Goal: Task Accomplishment & Management: Use online tool/utility

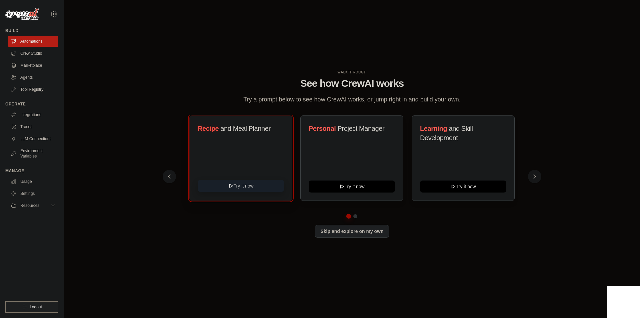
click at [260, 183] on button "Try it now" at bounding box center [241, 186] width 86 height 12
click at [532, 181] on button at bounding box center [534, 176] width 13 height 13
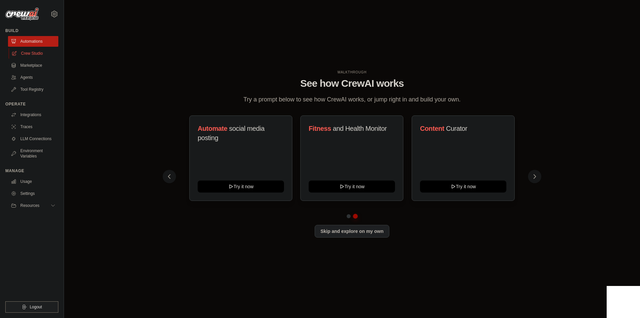
click at [44, 57] on link "Crew Studio" at bounding box center [34, 53] width 50 height 11
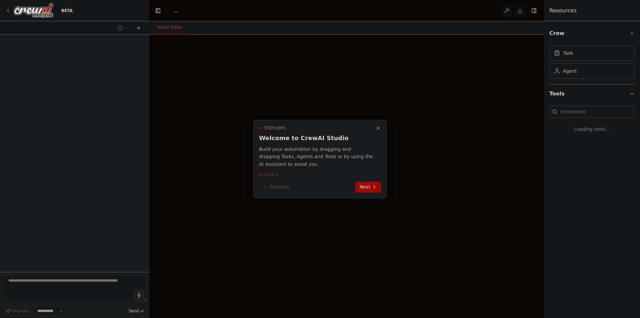
select select "****"
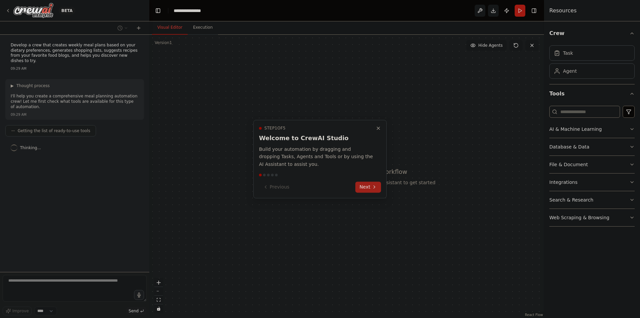
click at [376, 184] on icon at bounding box center [373, 186] width 5 height 5
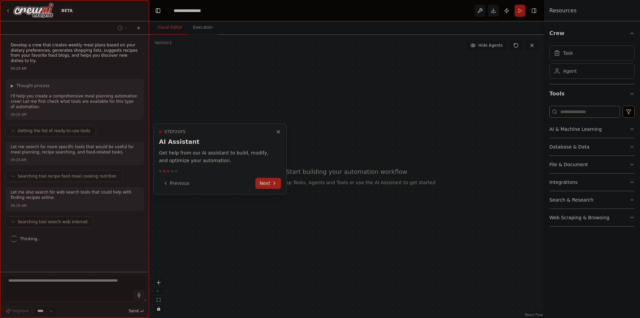
click at [262, 185] on button "Next" at bounding box center [268, 183] width 26 height 11
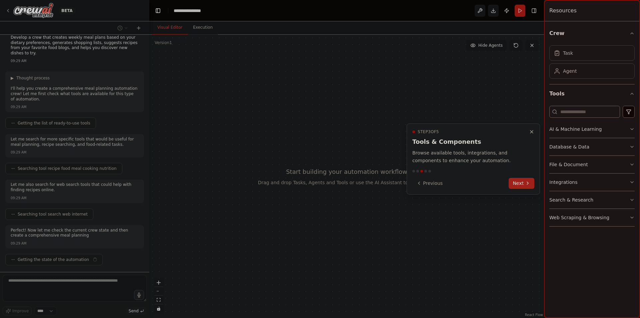
scroll to position [13, 0]
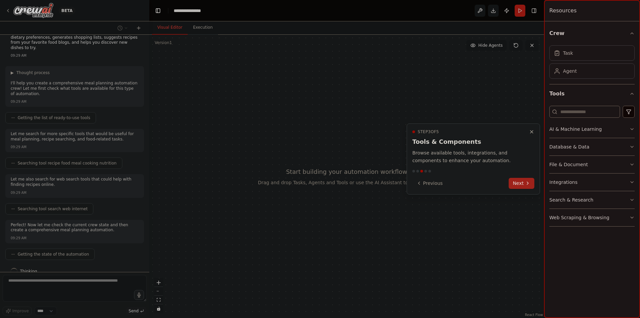
click at [520, 181] on button "Next" at bounding box center [521, 183] width 26 height 11
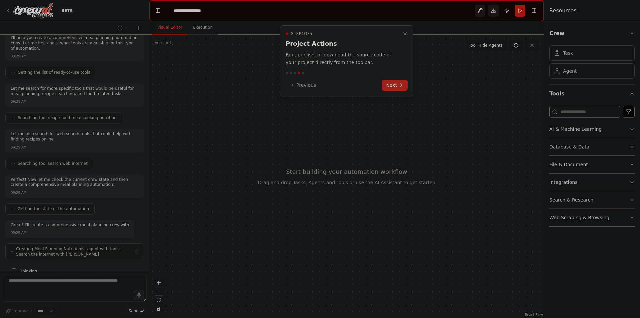
scroll to position [64, 0]
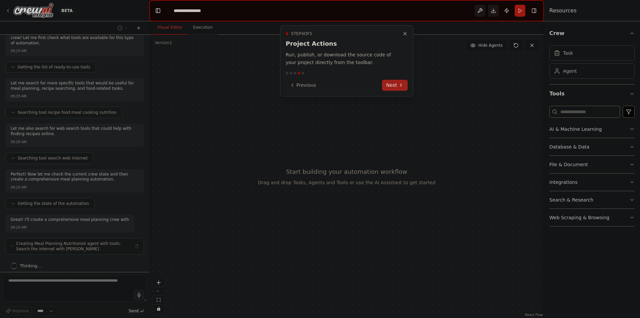
click at [393, 86] on button "Next" at bounding box center [395, 85] width 26 height 11
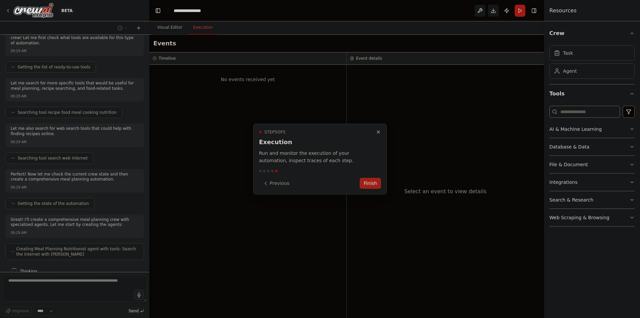
click at [372, 184] on button "Finish" at bounding box center [370, 183] width 21 height 11
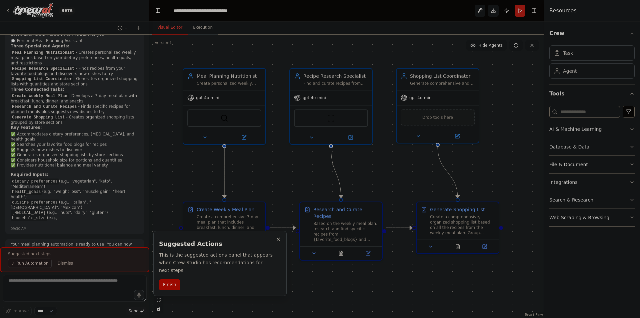
scroll to position [484, 0]
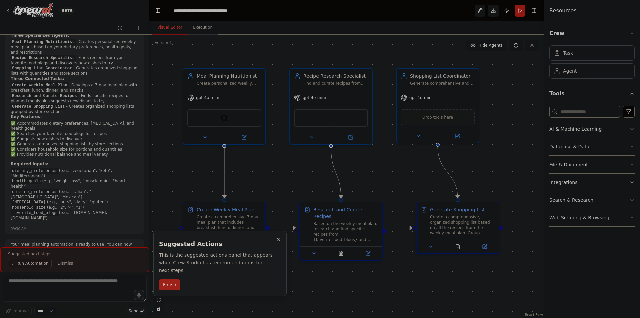
click at [172, 279] on button "Finish" at bounding box center [169, 284] width 21 height 11
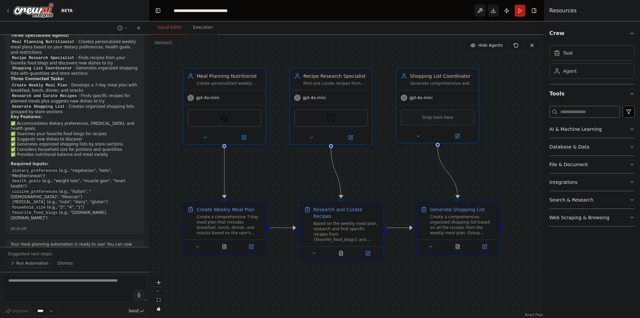
click at [34, 264] on span "Run Automation" at bounding box center [32, 262] width 32 height 5
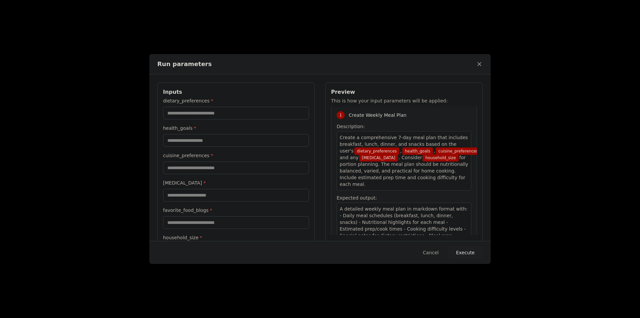
scroll to position [0, 0]
click at [222, 117] on input "dietary_preferences *" at bounding box center [236, 113] width 146 height 13
click at [195, 104] on label "dietary_preferences *" at bounding box center [236, 100] width 146 height 7
click at [195, 107] on input "dietary_preferences *" at bounding box center [236, 113] width 146 height 13
click at [210, 111] on input "dietary_preferences *" at bounding box center [236, 113] width 146 height 13
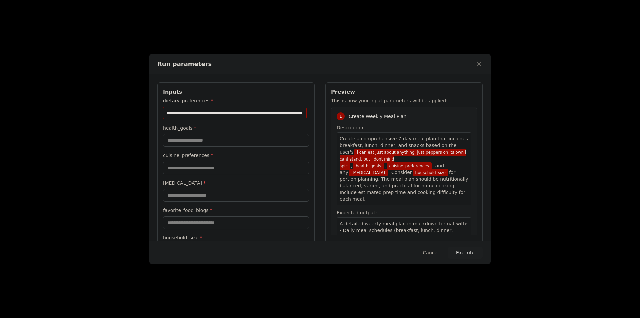
scroll to position [0, 45]
type input "**********"
click at [214, 139] on input "health_goals *" at bounding box center [236, 140] width 146 height 13
type input "**********"
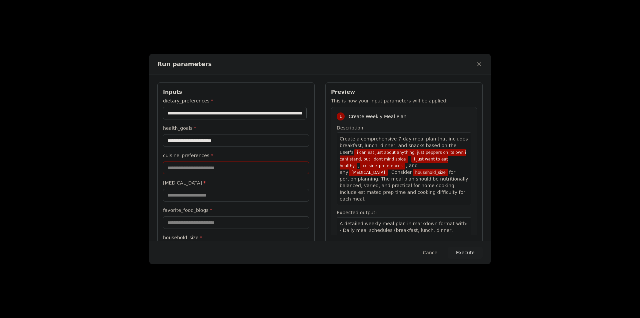
click at [200, 169] on input "cuisine_preferences *" at bounding box center [236, 167] width 146 height 13
type input "**********"
click at [193, 193] on input "food_allergies *" at bounding box center [236, 195] width 146 height 13
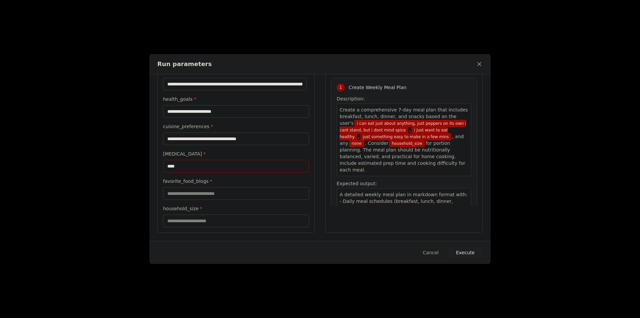
type input "****"
click at [200, 193] on input "favorite_food_blogs *" at bounding box center [236, 193] width 146 height 13
type input "****"
click at [242, 224] on input "household_size *" at bounding box center [236, 220] width 146 height 13
type input "**********"
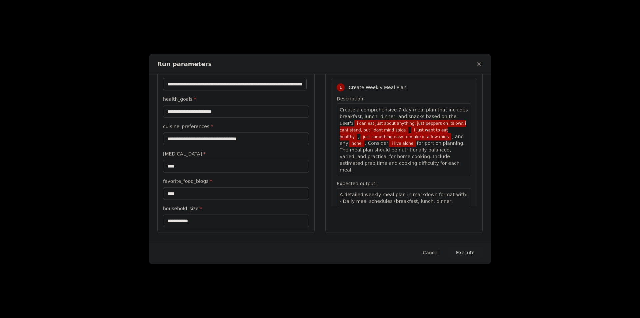
click at [470, 254] on button "Execute" at bounding box center [465, 252] width 35 height 12
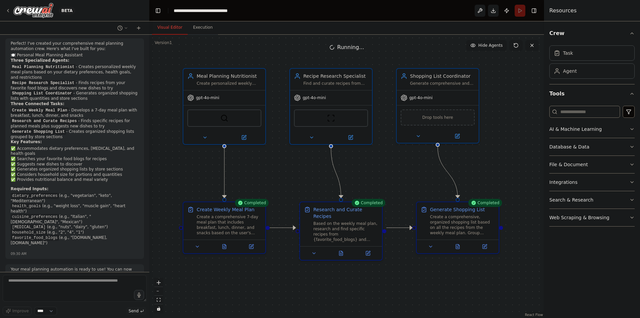
scroll to position [484, 0]
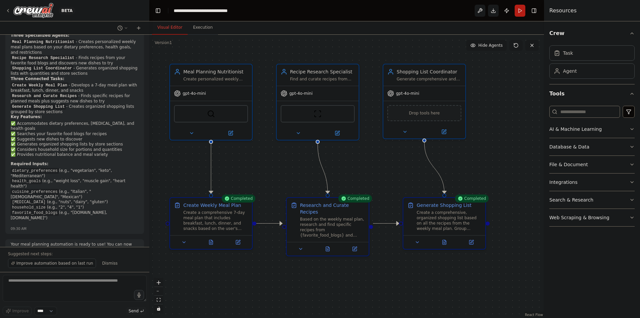
drag, startPoint x: 491, startPoint y: 276, endPoint x: 479, endPoint y: 271, distance: 12.4
click at [479, 271] on div ".deletable-edge-delete-btn { width: 20px; height: 20px; border: 0px solid #ffff…" at bounding box center [346, 176] width 394 height 283
click at [444, 244] on button at bounding box center [444, 241] width 28 height 8
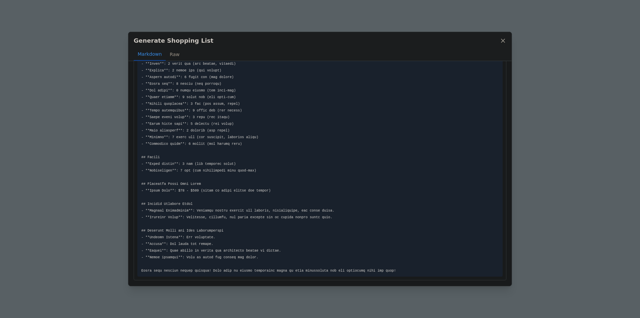
scroll to position [282, 0]
click at [502, 42] on icon at bounding box center [502, 40] width 7 height 7
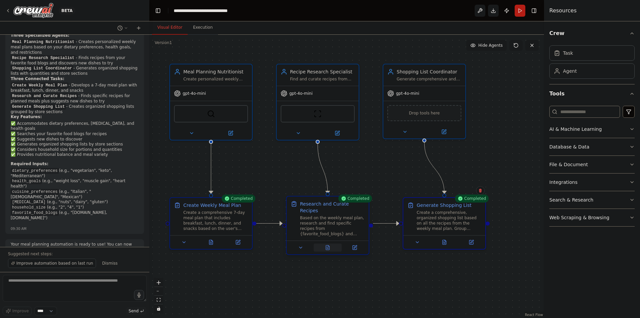
click at [327, 244] on button at bounding box center [328, 247] width 28 height 8
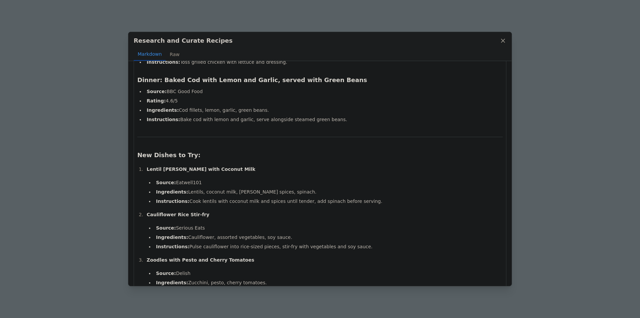
scroll to position [1817, 0]
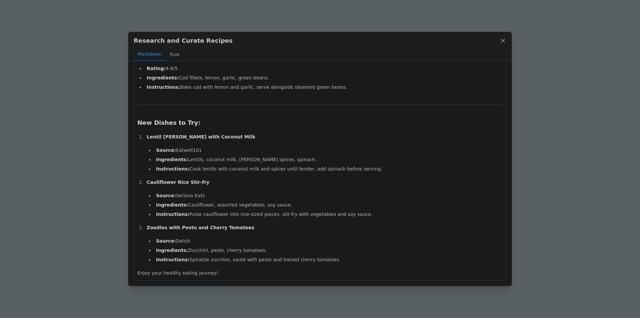
click at [502, 42] on icon at bounding box center [502, 40] width 7 height 7
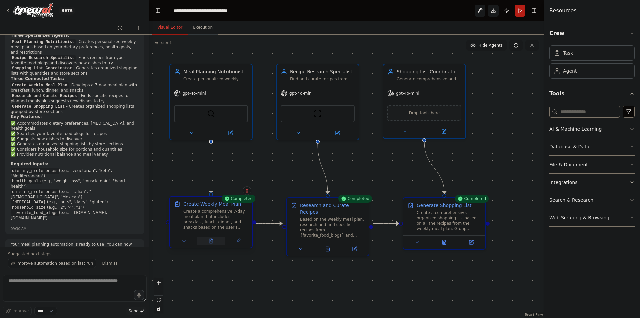
click at [212, 243] on button at bounding box center [211, 241] width 28 height 8
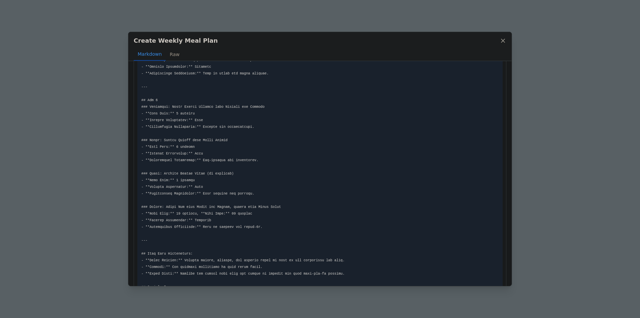
scroll to position [984, 0]
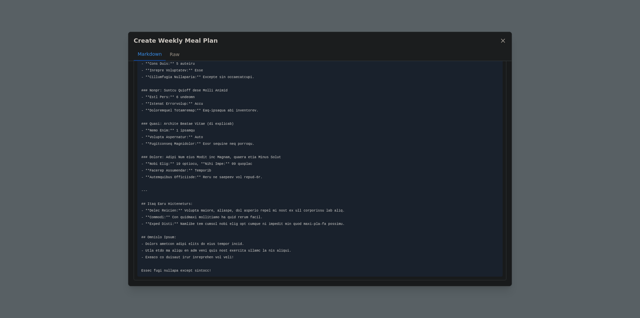
click at [502, 40] on icon at bounding box center [502, 40] width 3 height 3
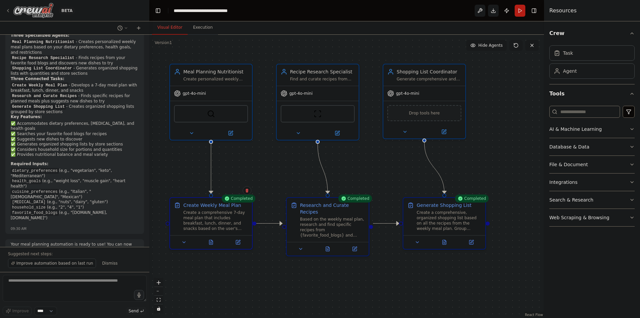
click at [8, 11] on icon at bounding box center [7, 10] width 5 height 5
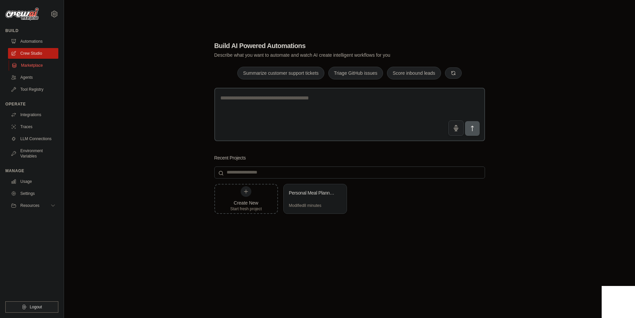
click at [33, 68] on link "Marketplace" at bounding box center [34, 65] width 50 height 11
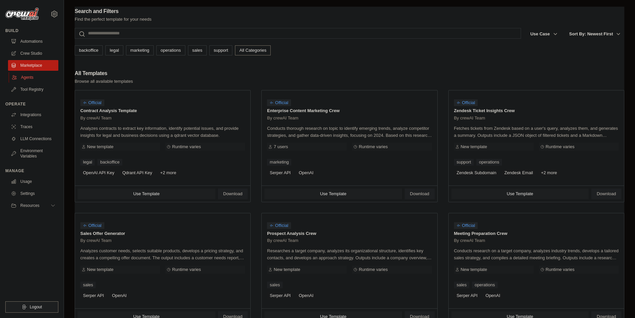
click at [32, 76] on link "Agents" at bounding box center [34, 77] width 50 height 11
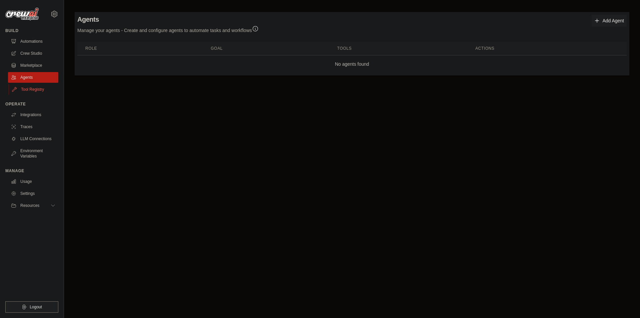
click at [36, 92] on link "Tool Registry" at bounding box center [34, 89] width 50 height 11
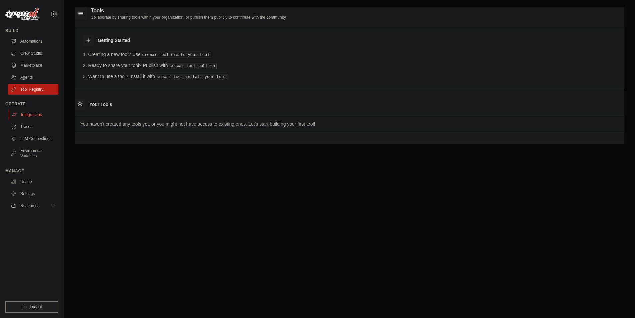
click at [45, 116] on link "Integrations" at bounding box center [34, 114] width 50 height 11
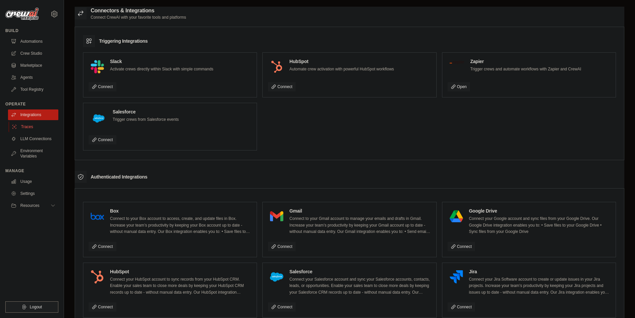
click at [25, 125] on link "Traces" at bounding box center [34, 126] width 50 height 11
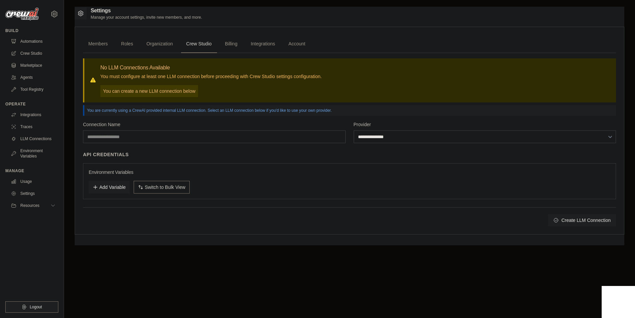
click at [231, 46] on link "Billing" at bounding box center [231, 44] width 23 height 18
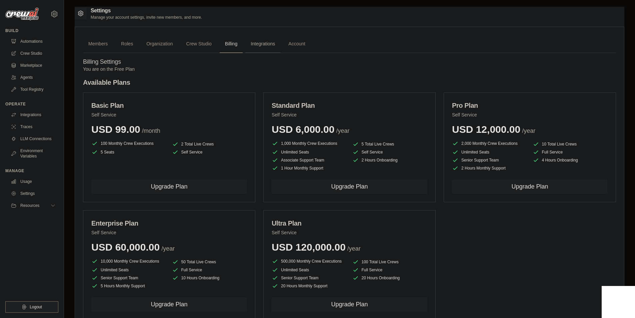
click at [257, 46] on link "Integrations" at bounding box center [262, 44] width 35 height 18
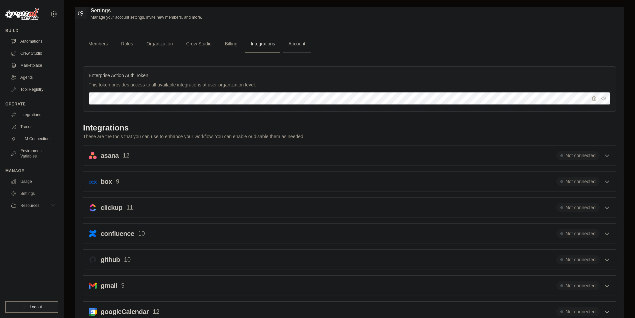
click at [302, 40] on link "Account" at bounding box center [297, 44] width 28 height 18
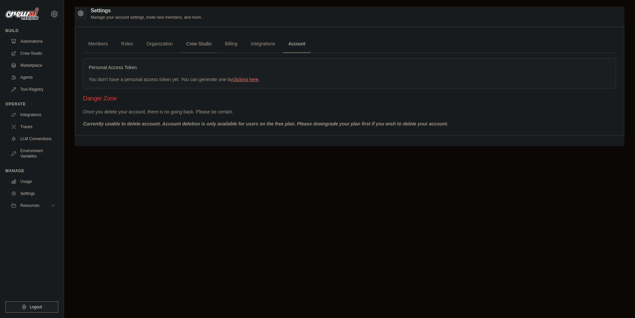
click at [197, 44] on link "Crew Studio" at bounding box center [199, 44] width 36 height 18
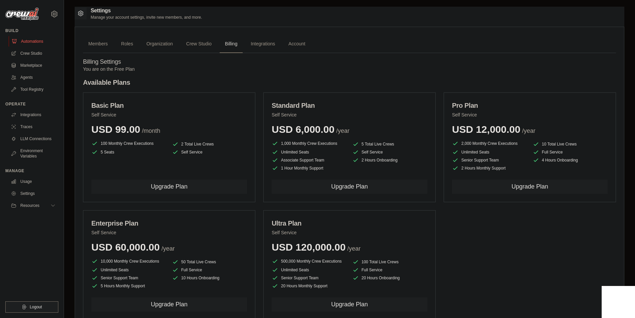
click at [38, 43] on link "Automations" at bounding box center [34, 41] width 50 height 11
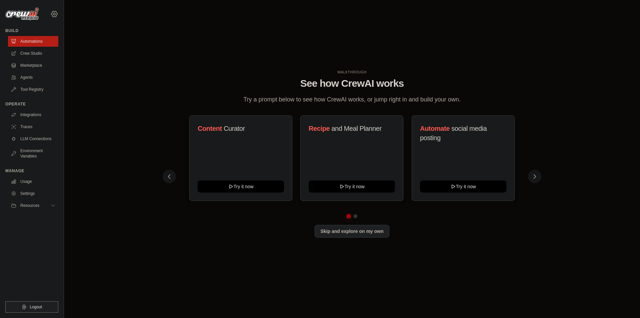
click at [57, 15] on icon at bounding box center [54, 14] width 8 height 8
click at [65, 145] on div "WALKTHROUGH See how [PERSON_NAME] works Try a prompt below to see how [PERSON_N…" at bounding box center [352, 159] width 576 height 304
click at [40, 117] on link "Integrations" at bounding box center [34, 114] width 50 height 11
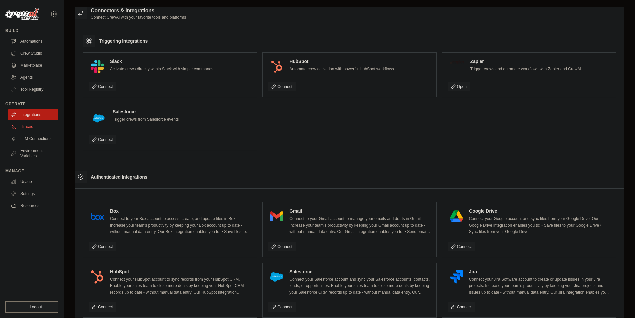
click at [37, 130] on link "Traces" at bounding box center [34, 126] width 50 height 11
